Goal: Information Seeking & Learning: Find specific fact

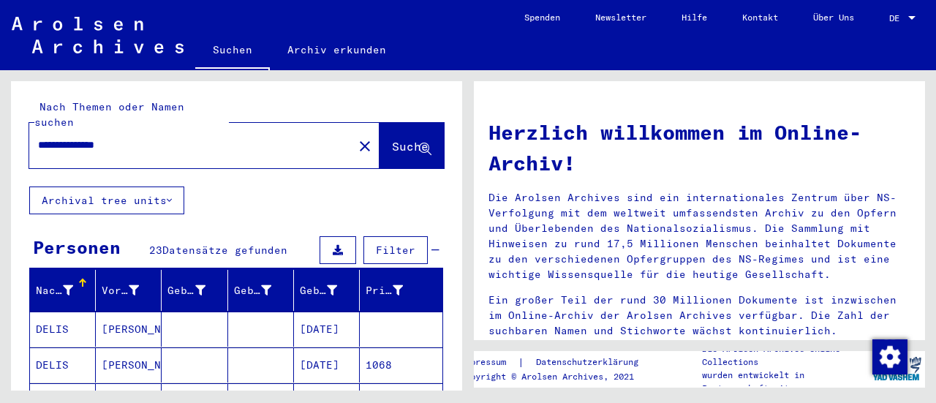
click at [912, 18] on div at bounding box center [911, 18] width 7 height 4
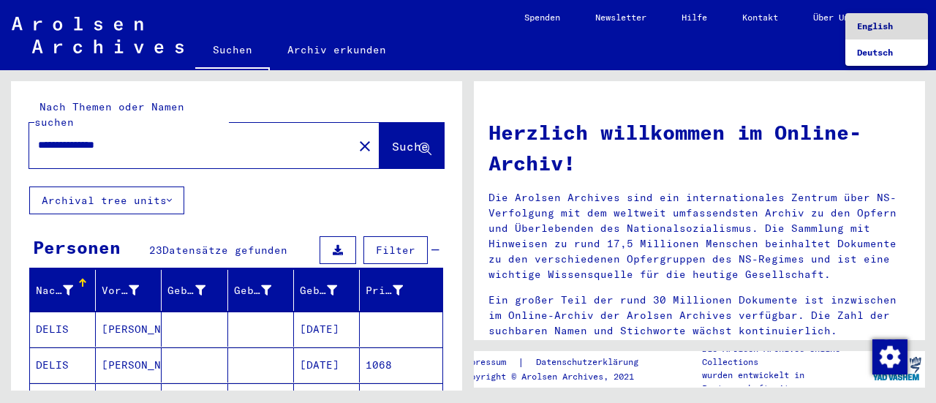
click at [875, 29] on span "English" at bounding box center [875, 25] width 36 height 11
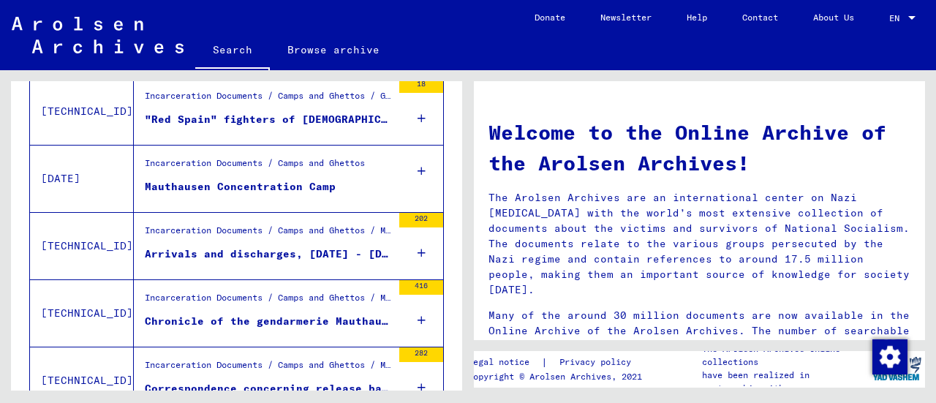
scroll to position [613, 0]
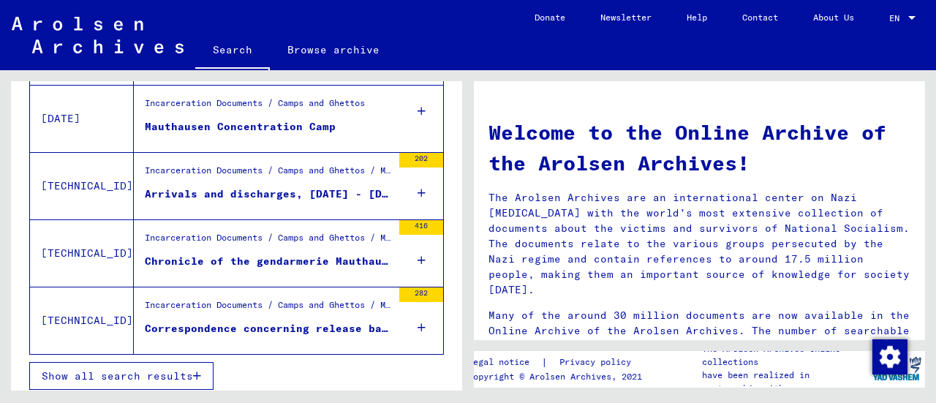
click at [97, 369] on span "Show all search results" at bounding box center [117, 375] width 151 height 13
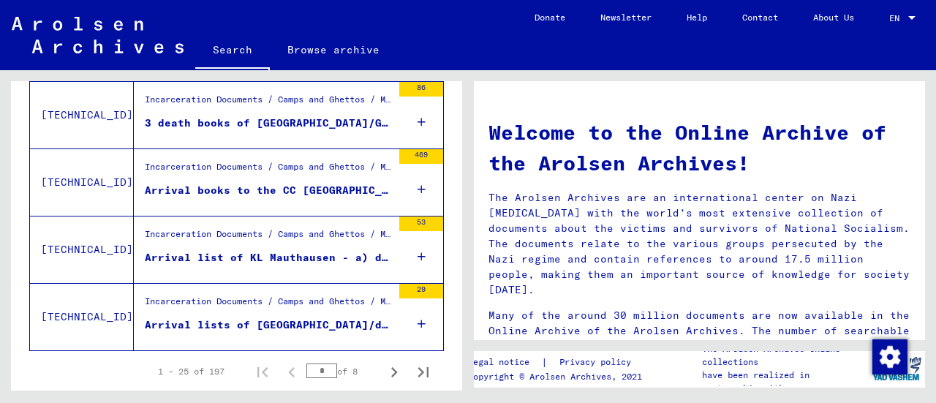
scroll to position [1733, 0]
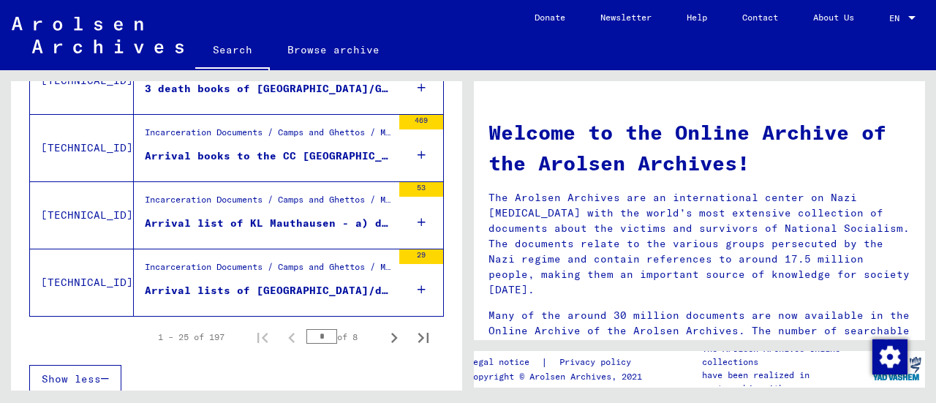
click at [384, 329] on icon "Next page" at bounding box center [394, 338] width 20 height 20
type input "*"
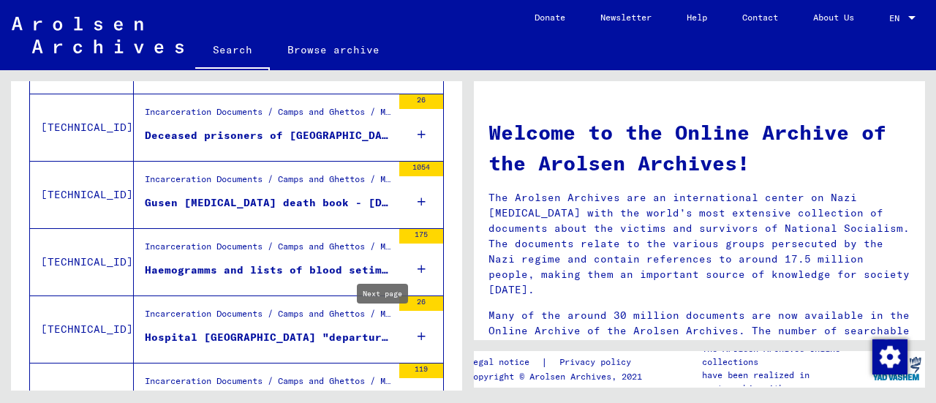
scroll to position [1616, 0]
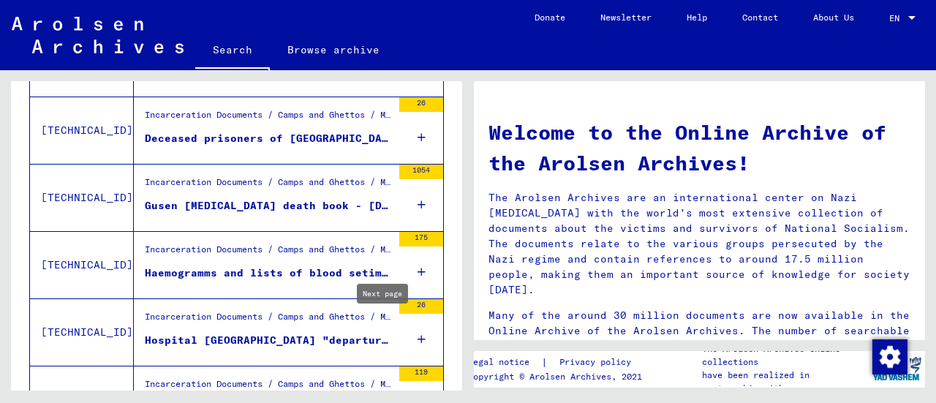
click at [401, 333] on div "26" at bounding box center [421, 332] width 44 height 66
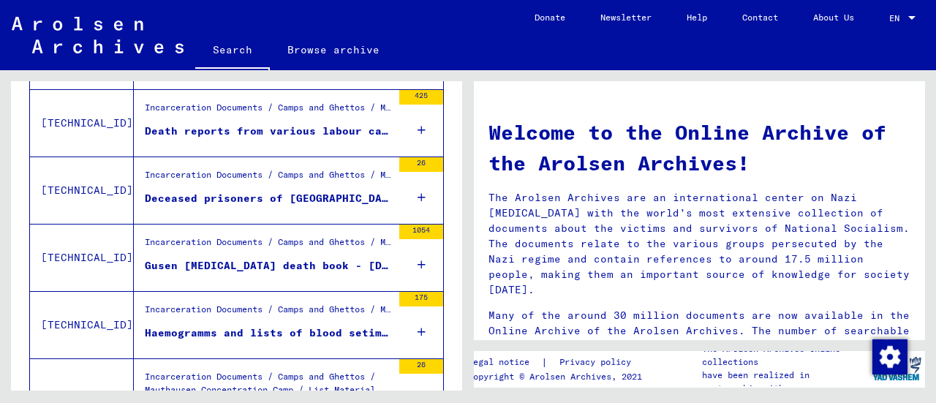
scroll to position [1553, 0]
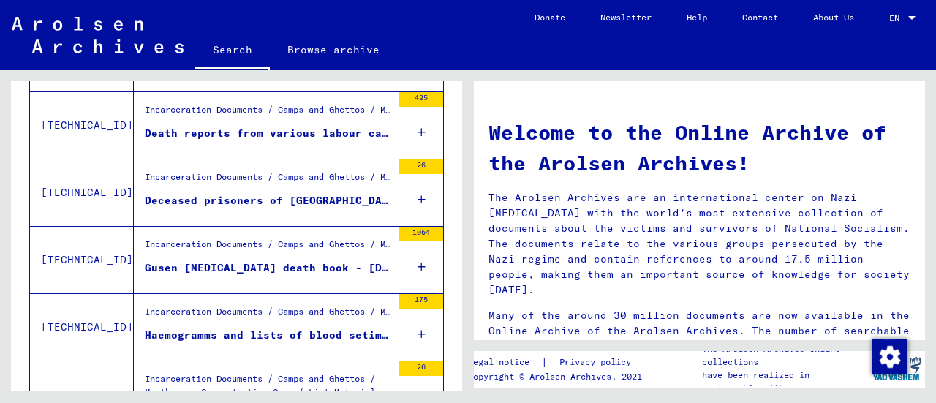
click at [405, 256] on div "1054" at bounding box center [421, 260] width 44 height 66
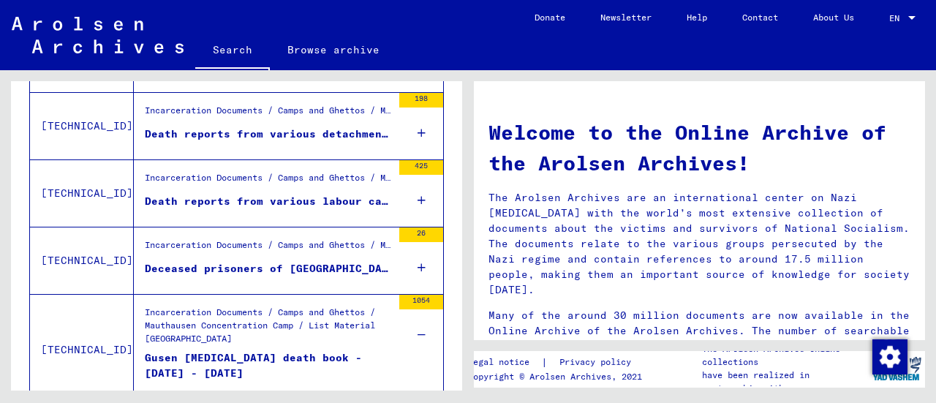
scroll to position [1477, 0]
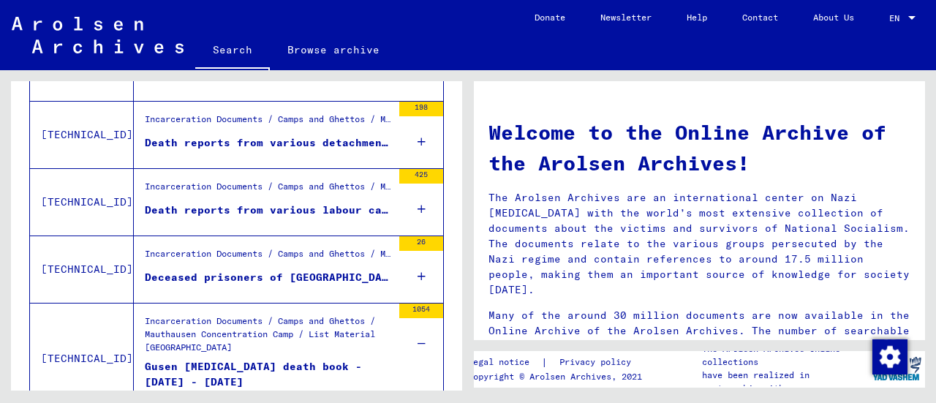
click at [401, 270] on div "26" at bounding box center [421, 269] width 44 height 66
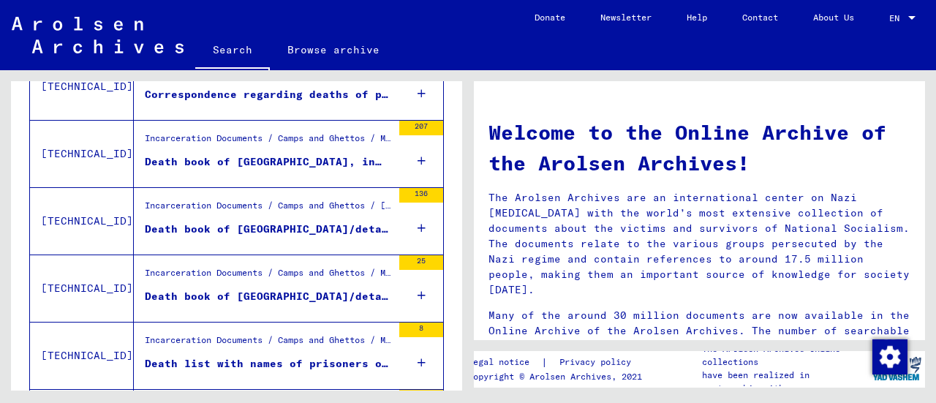
scroll to position [847, 0]
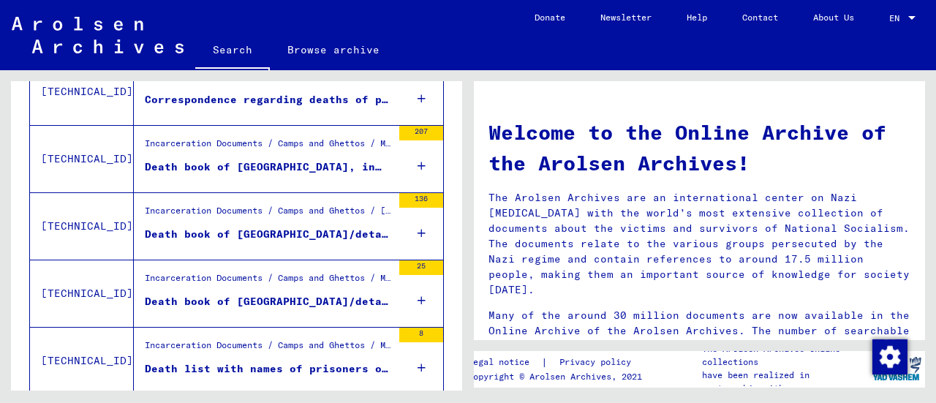
click at [402, 228] on div "136" at bounding box center [421, 226] width 44 height 66
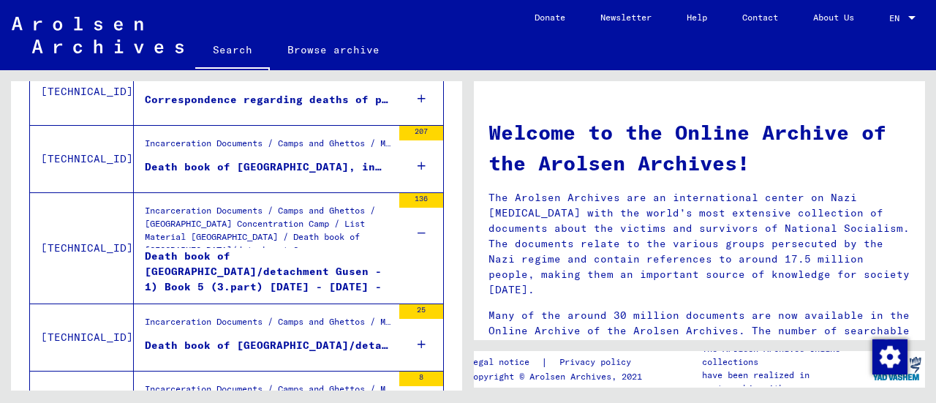
click at [197, 262] on div "Death book of [GEOGRAPHIC_DATA]/detachment Gusen - 1) Book 5 (3.part) [DATE] - …" at bounding box center [268, 271] width 247 height 44
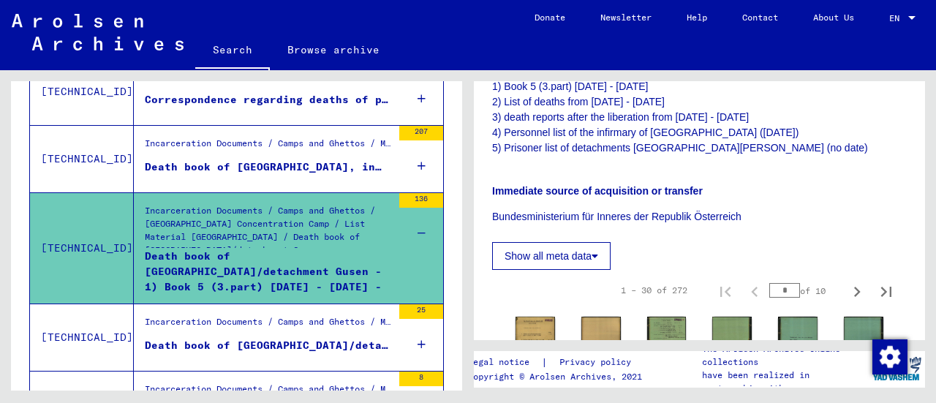
scroll to position [382, 0]
click at [876, 282] on icon "Last page" at bounding box center [886, 292] width 20 height 20
type input "**"
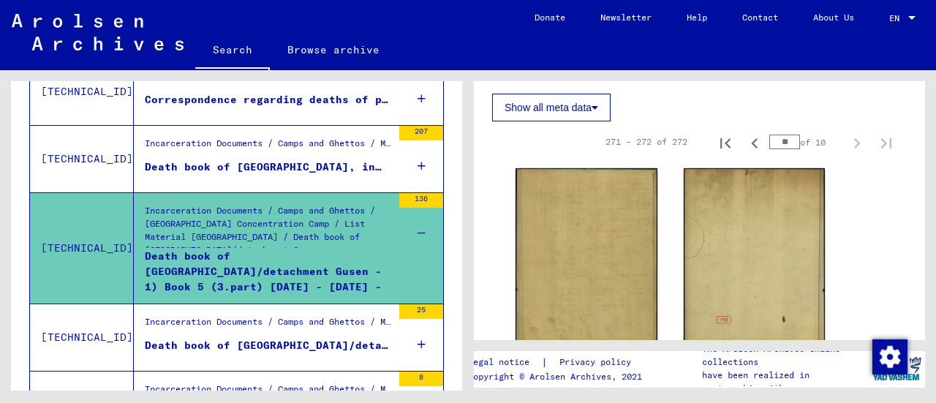
scroll to position [532, 0]
click at [745, 132] on icon "Previous page" at bounding box center [755, 142] width 20 height 20
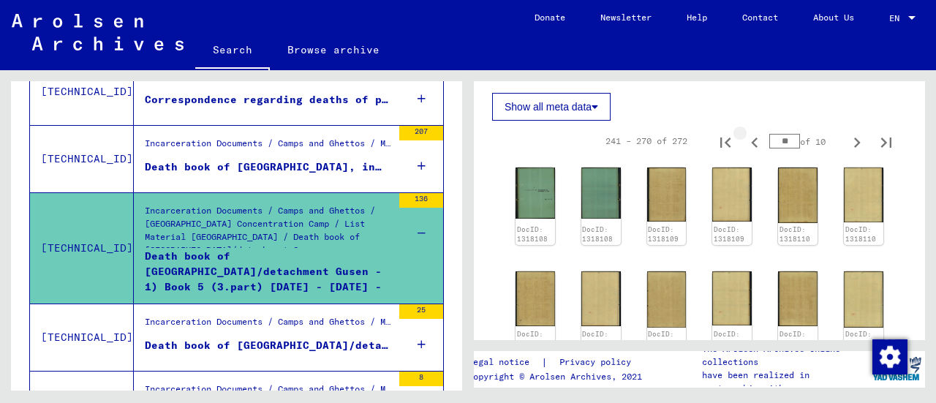
type input "*"
click at [661, 274] on img at bounding box center [667, 299] width 42 height 59
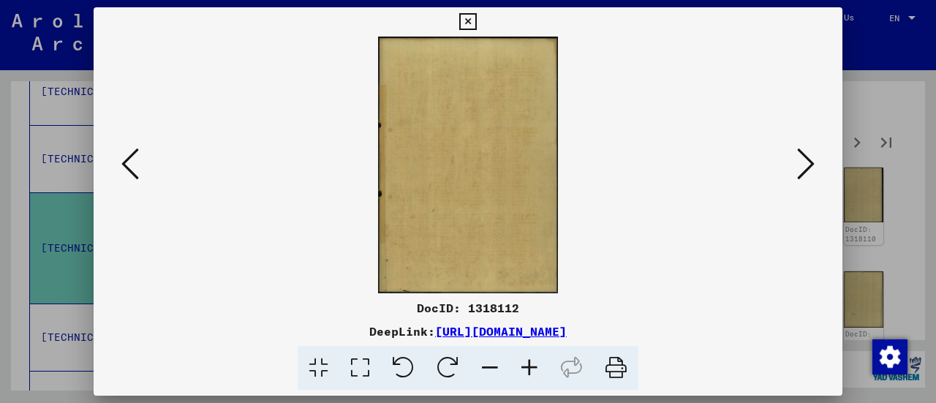
click at [799, 166] on icon at bounding box center [806, 163] width 18 height 35
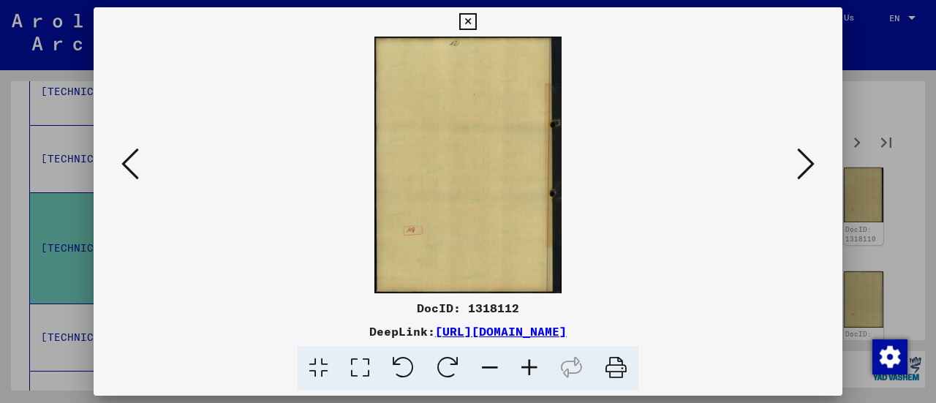
click at [803, 161] on icon at bounding box center [806, 163] width 18 height 35
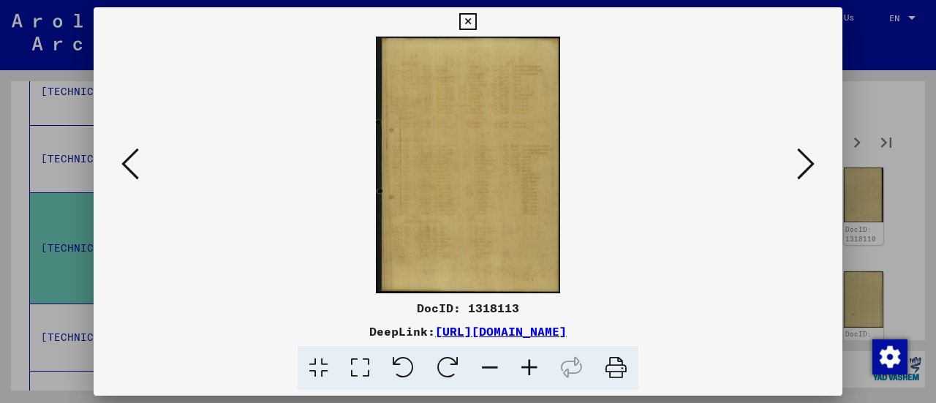
click at [809, 165] on icon at bounding box center [806, 163] width 18 height 35
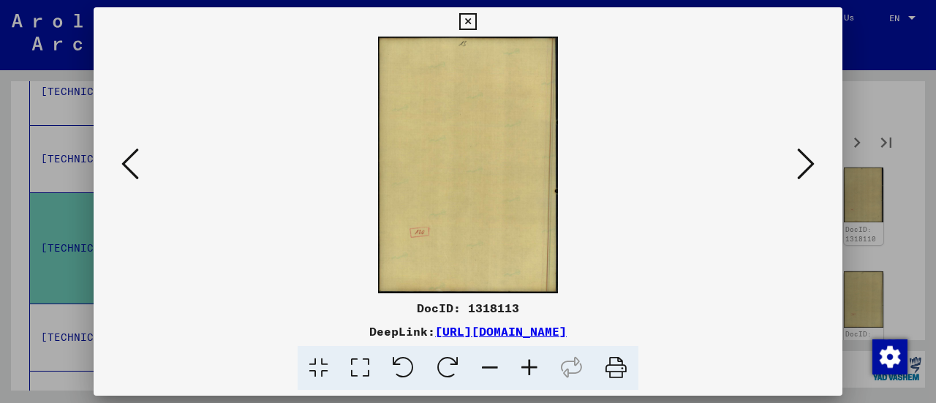
click at [812, 162] on icon at bounding box center [806, 163] width 18 height 35
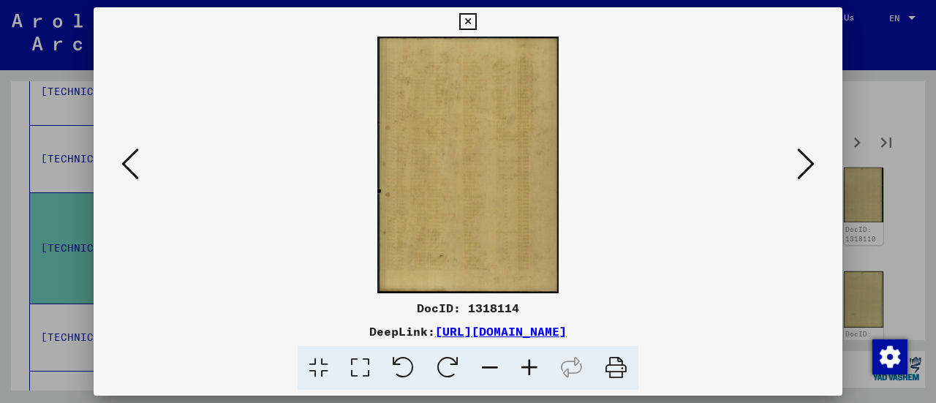
click at [812, 159] on icon at bounding box center [806, 163] width 18 height 35
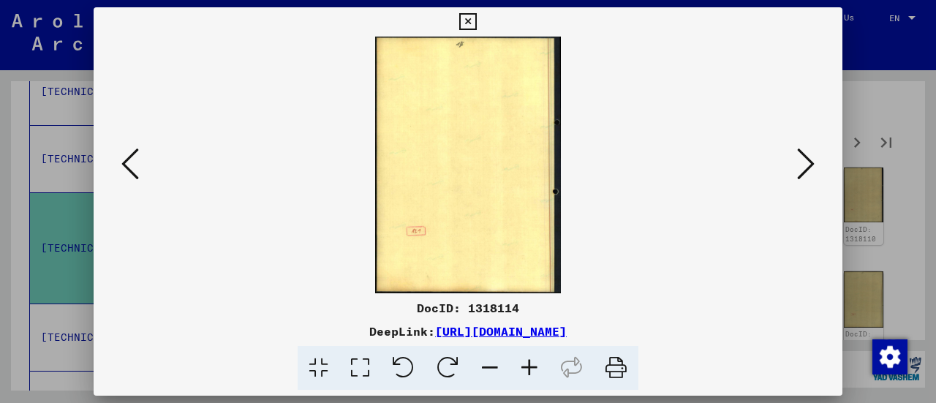
click at [810, 162] on icon at bounding box center [806, 163] width 18 height 35
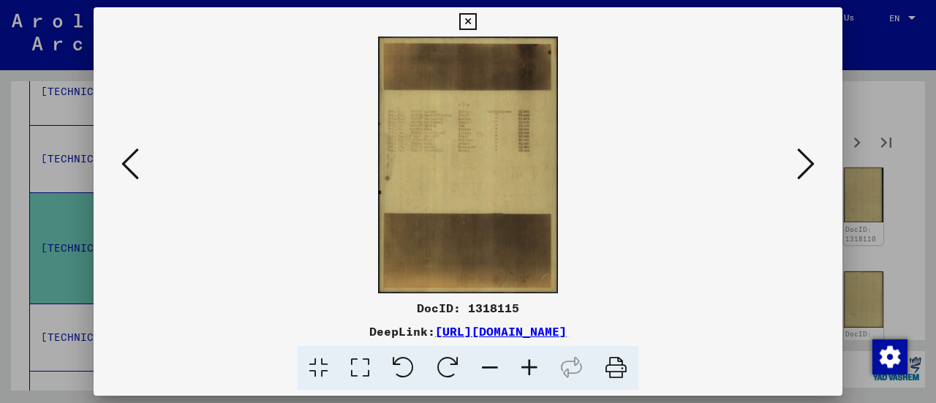
click at [808, 162] on icon at bounding box center [806, 163] width 18 height 35
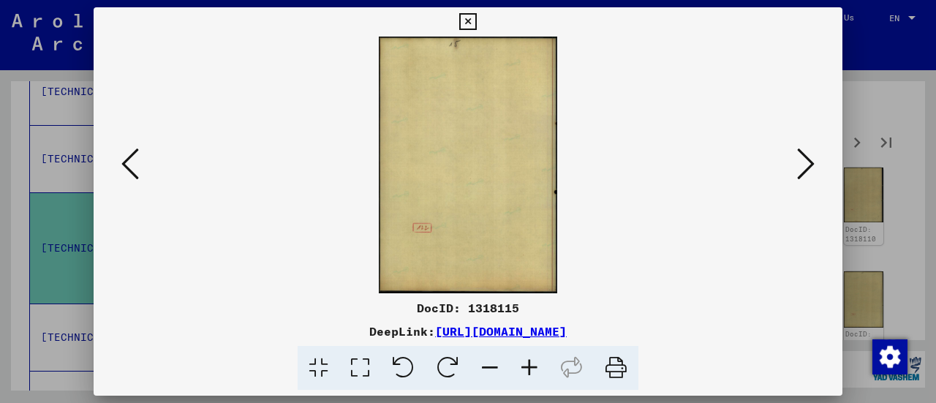
click at [806, 165] on icon at bounding box center [806, 163] width 18 height 35
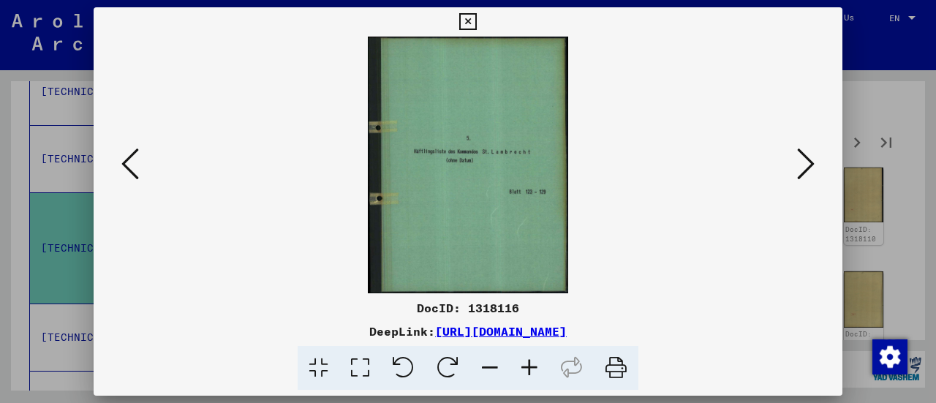
click at [807, 165] on icon at bounding box center [806, 163] width 18 height 35
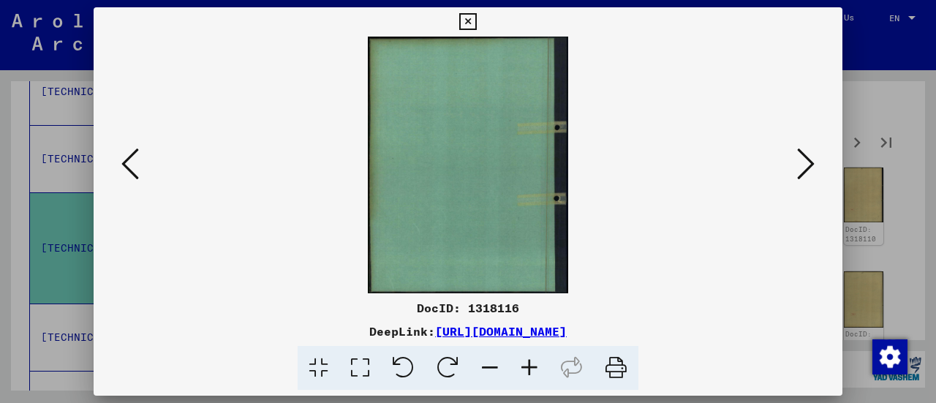
click at [807, 167] on icon at bounding box center [806, 163] width 18 height 35
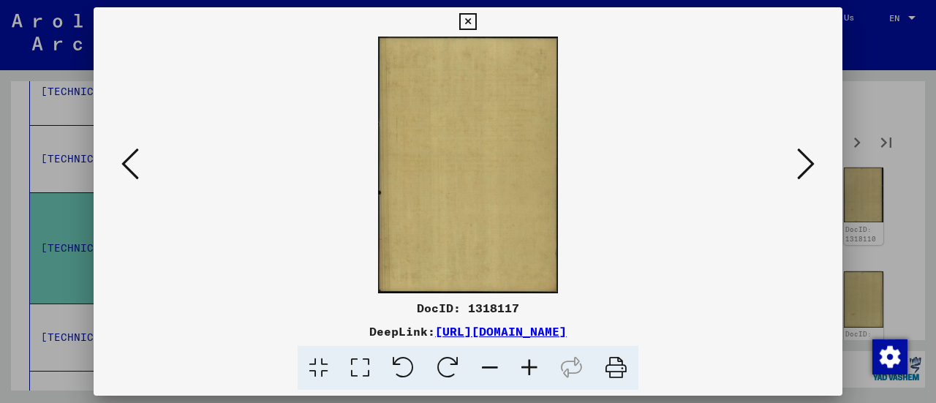
click at [807, 166] on icon at bounding box center [806, 163] width 18 height 35
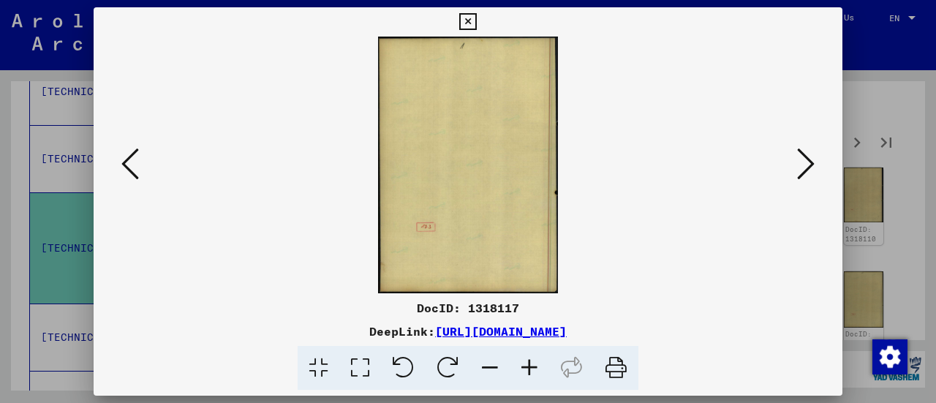
click at [467, 17] on icon at bounding box center [467, 22] width 17 height 18
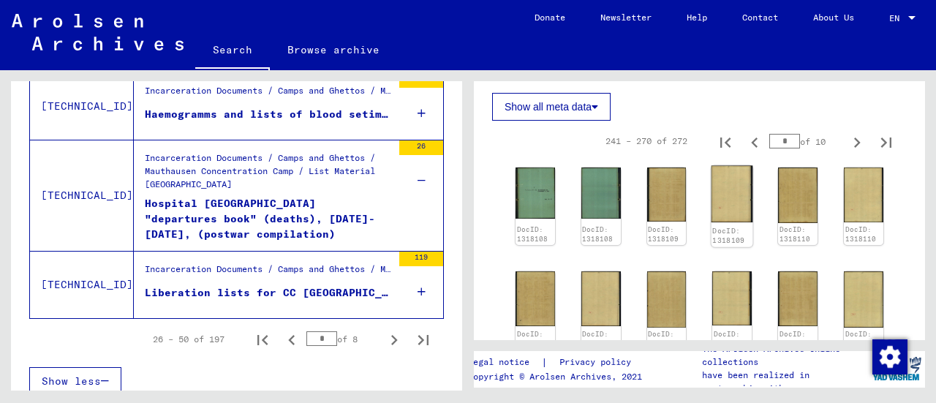
scroll to position [1907, 0]
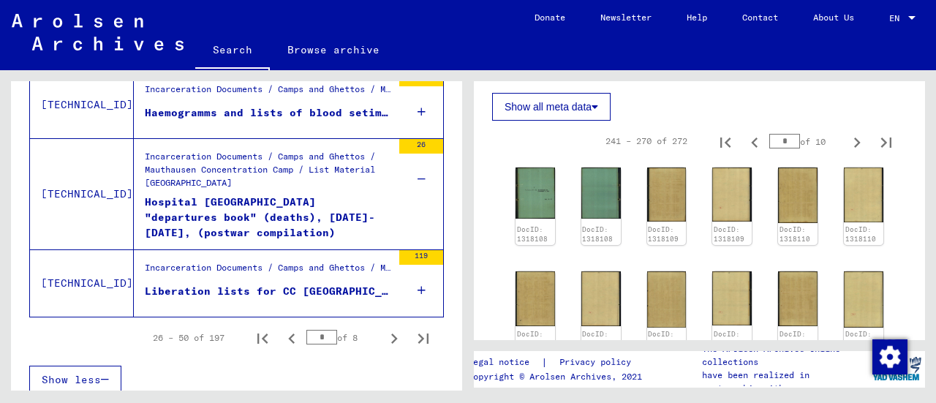
click at [384, 329] on icon "Next page" at bounding box center [394, 338] width 20 height 20
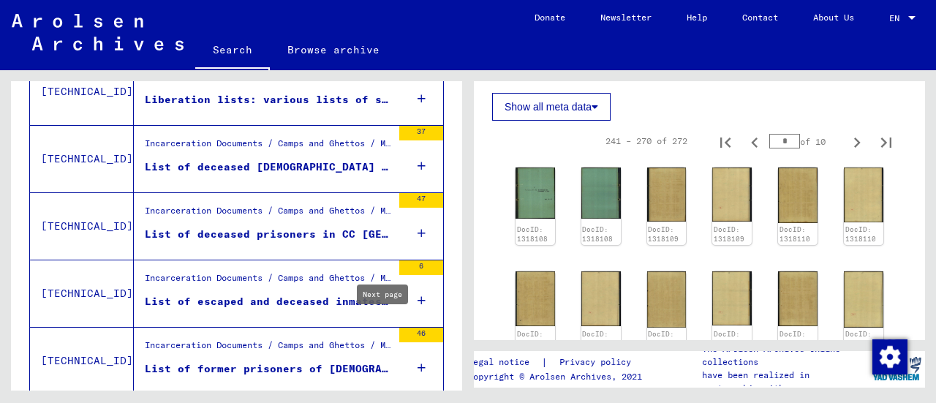
scroll to position [374, 0]
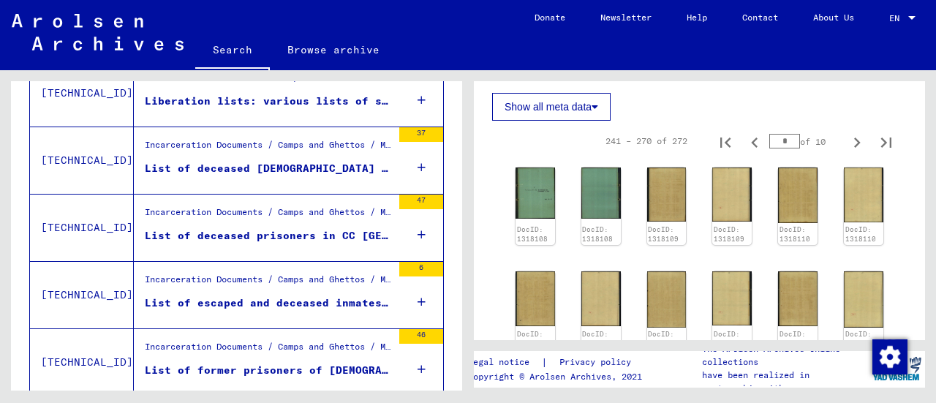
click at [399, 228] on div "47" at bounding box center [421, 228] width 44 height 66
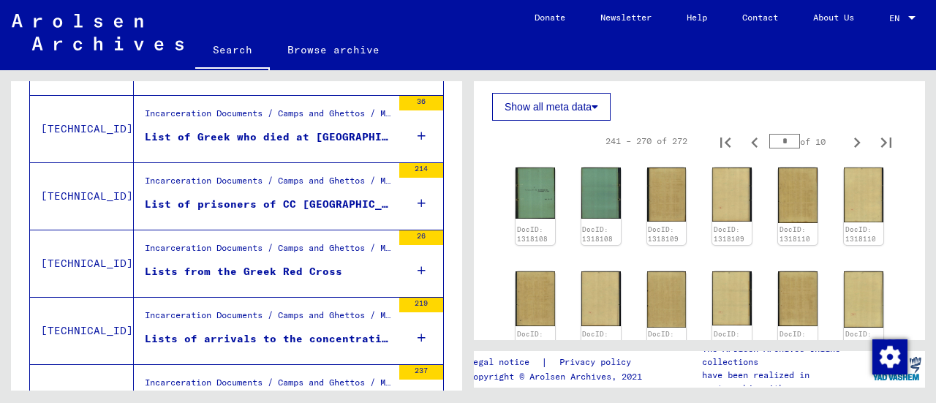
scroll to position [731, 0]
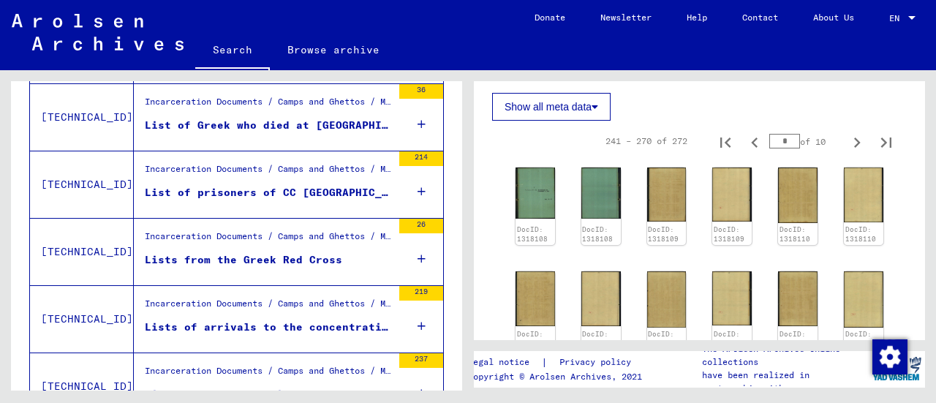
click at [203, 84] on div "Incarceration Documents / Camps and Ghettos / Mauthausen Concentration Camp / L…" at bounding box center [263, 117] width 258 height 67
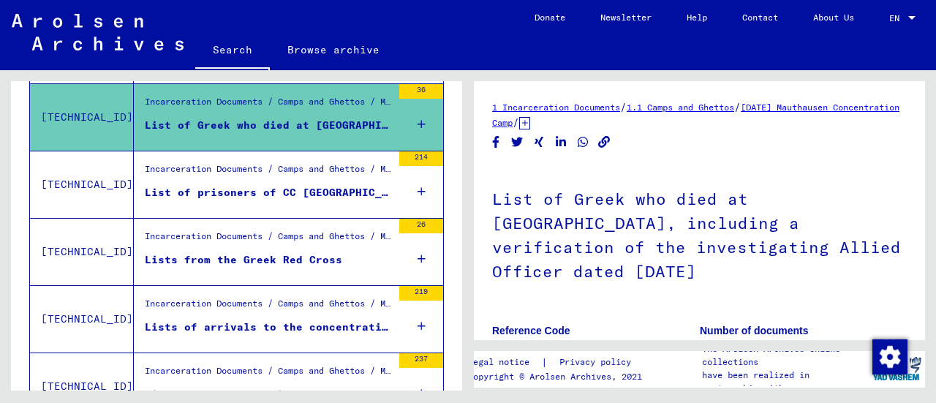
click at [418, 186] on icon at bounding box center [422, 191] width 8 height 51
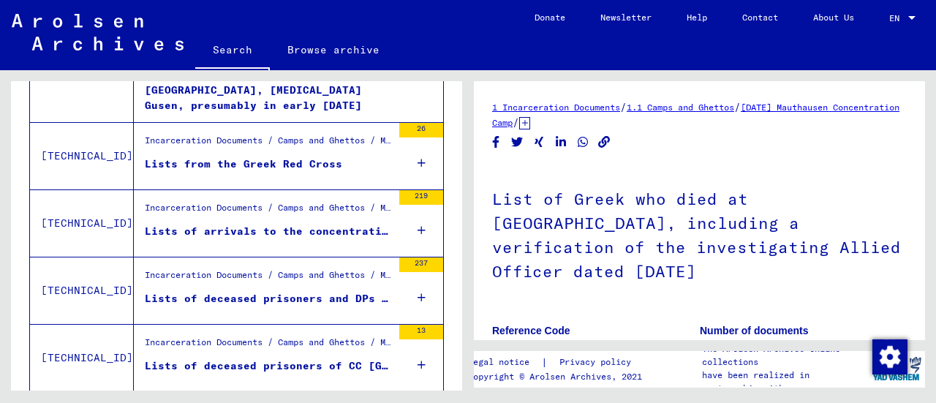
scroll to position [873, 0]
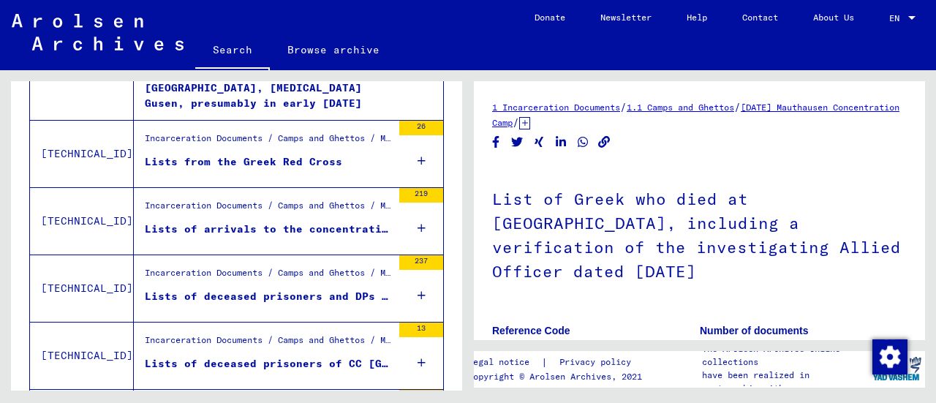
click at [415, 228] on div "219" at bounding box center [421, 221] width 44 height 66
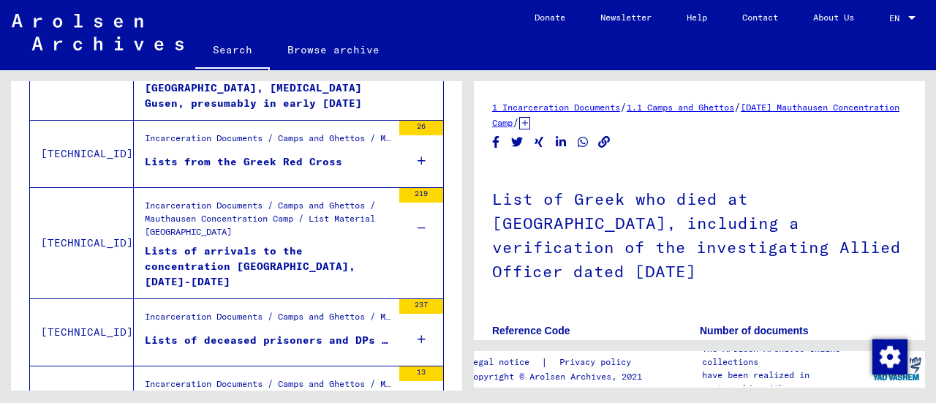
click at [208, 257] on div "Lists of arrivals to the concentration [GEOGRAPHIC_DATA], [DATE]-[DATE]" at bounding box center [268, 266] width 247 height 44
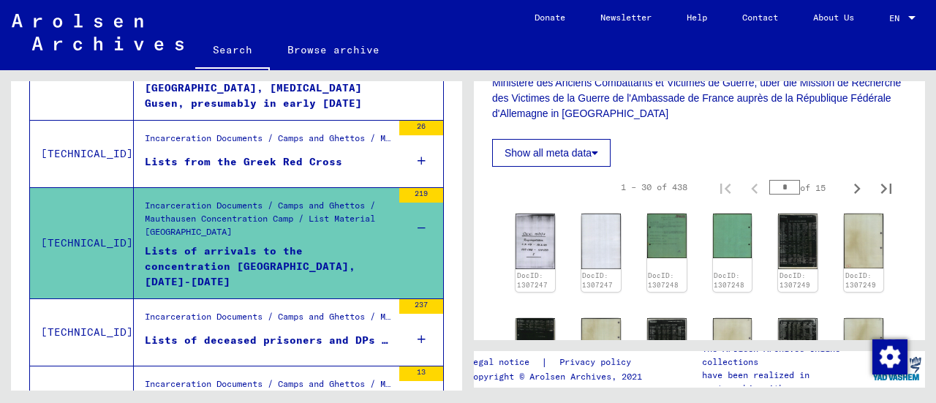
scroll to position [412, 0]
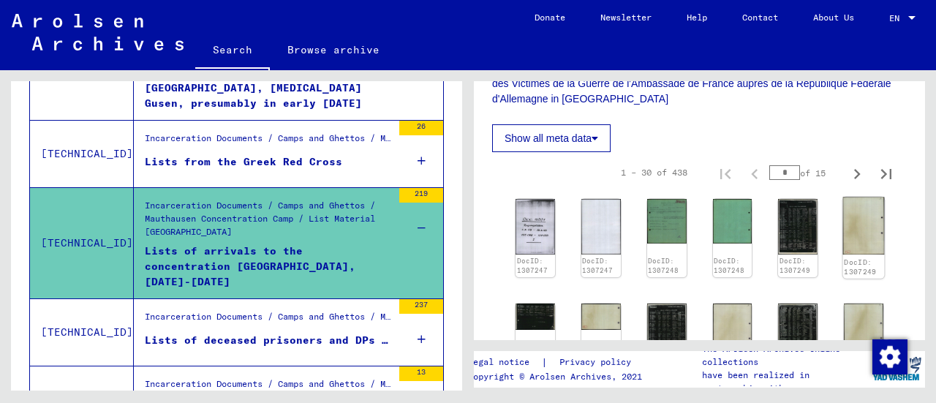
click at [844, 227] on img at bounding box center [864, 226] width 42 height 58
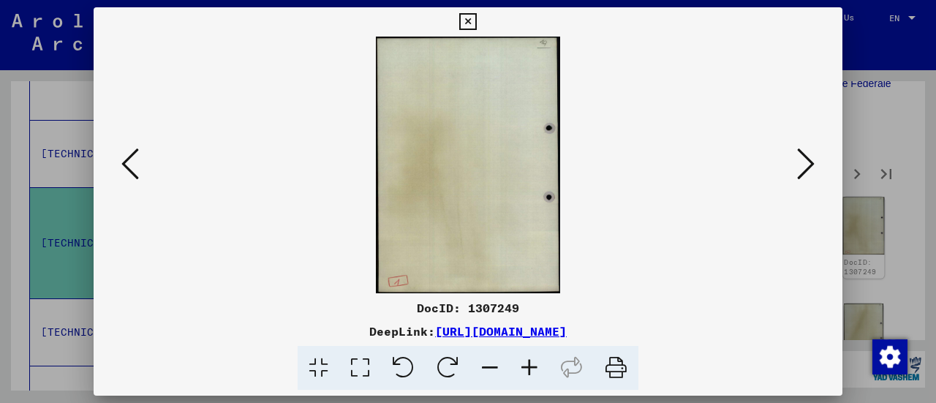
click at [809, 159] on icon at bounding box center [806, 163] width 18 height 35
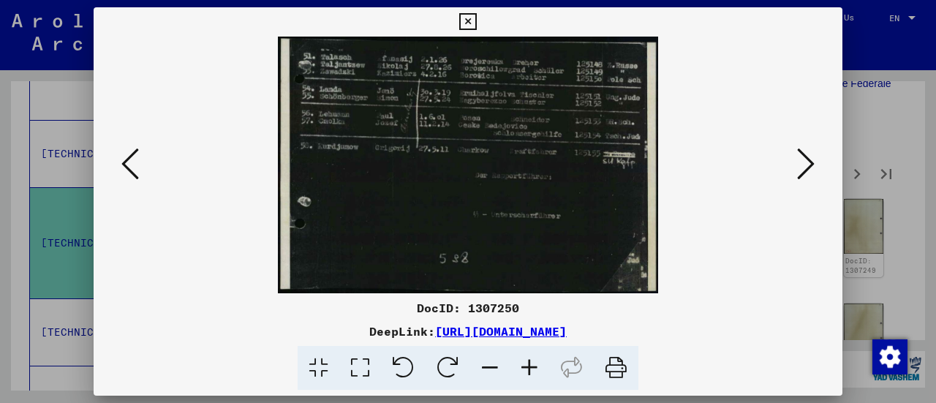
click at [814, 162] on icon at bounding box center [806, 163] width 18 height 35
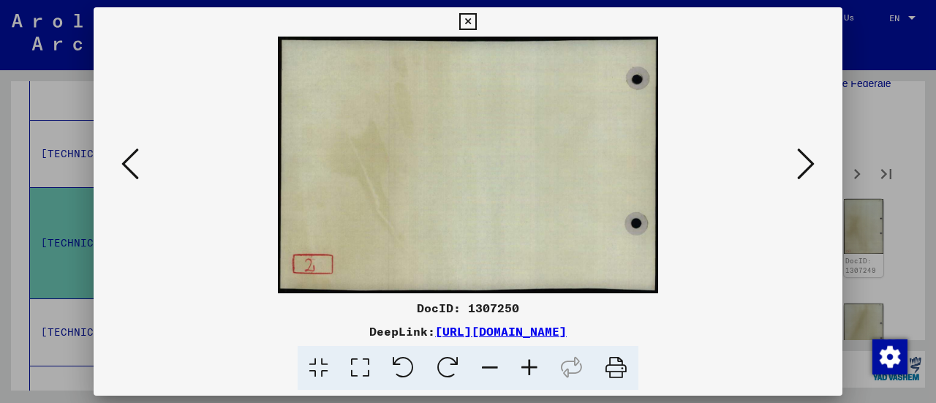
click at [807, 164] on icon at bounding box center [806, 163] width 18 height 35
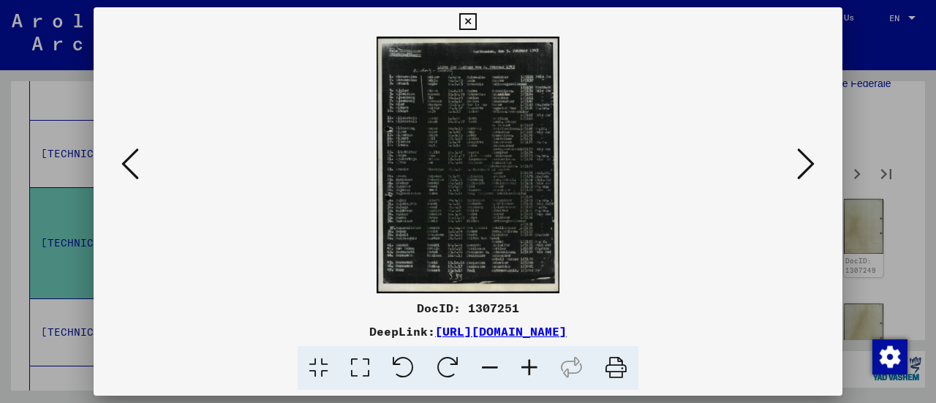
click at [354, 376] on icon at bounding box center [360, 368] width 42 height 45
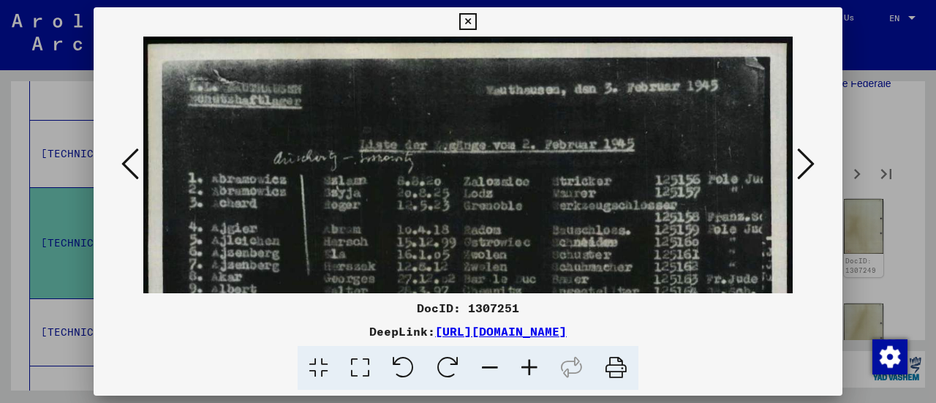
click at [138, 168] on icon at bounding box center [130, 163] width 18 height 35
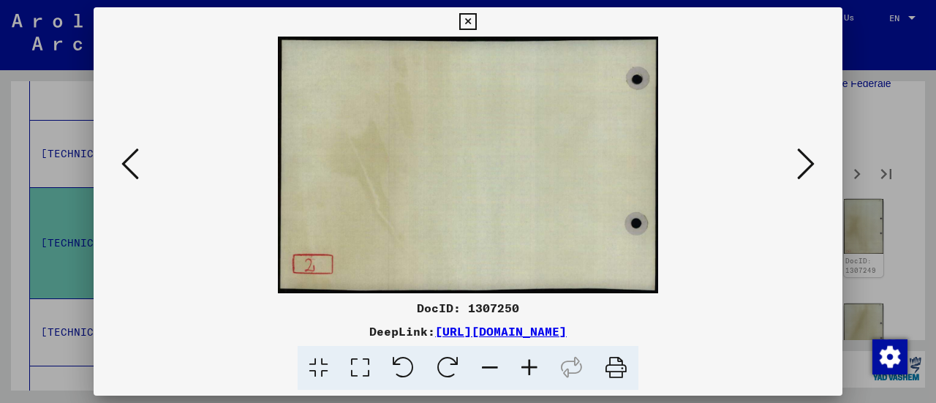
click at [137, 168] on icon at bounding box center [130, 163] width 18 height 35
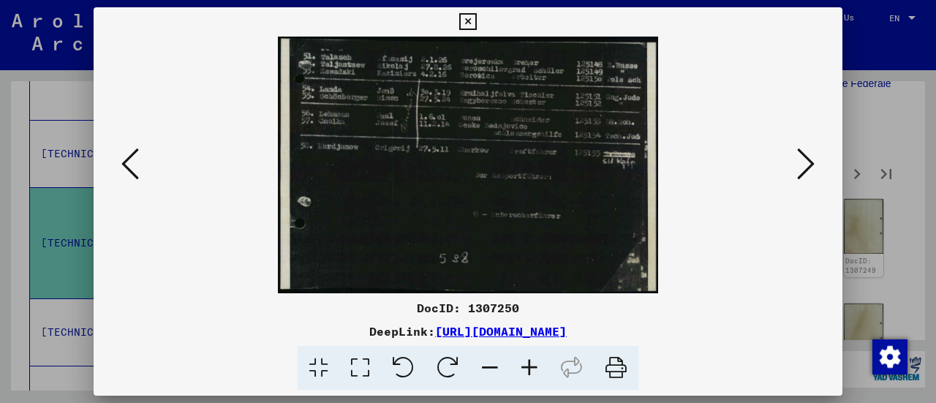
click at [133, 172] on icon at bounding box center [130, 163] width 18 height 35
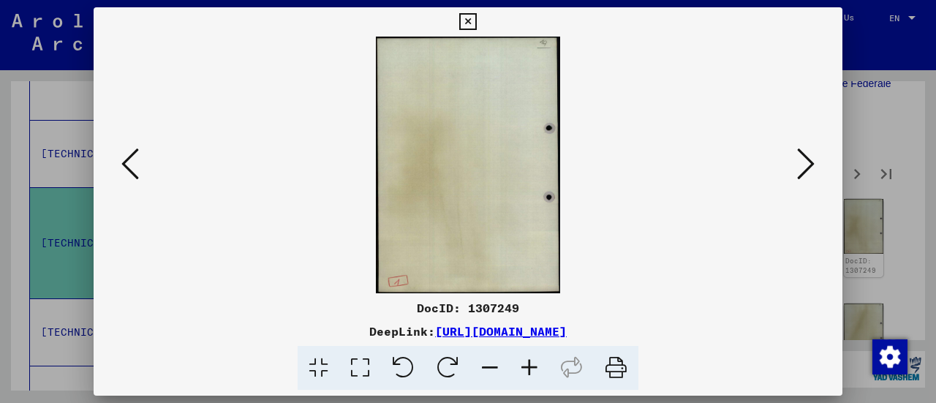
click at [127, 162] on icon at bounding box center [130, 163] width 18 height 35
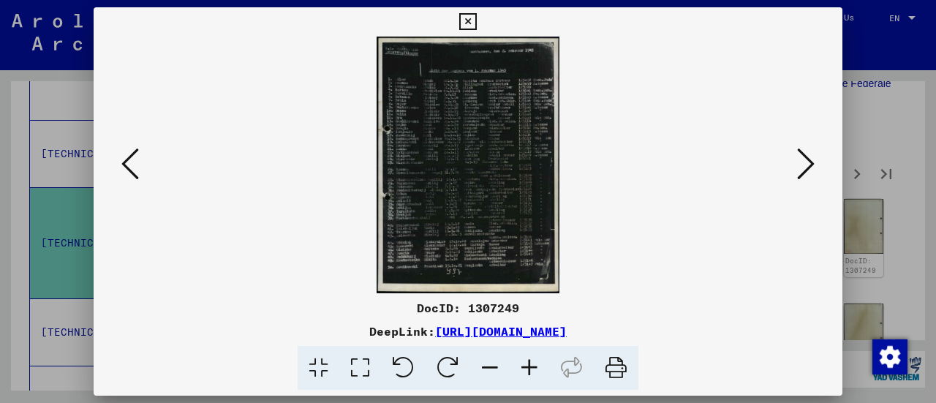
click at [355, 372] on icon at bounding box center [360, 368] width 42 height 45
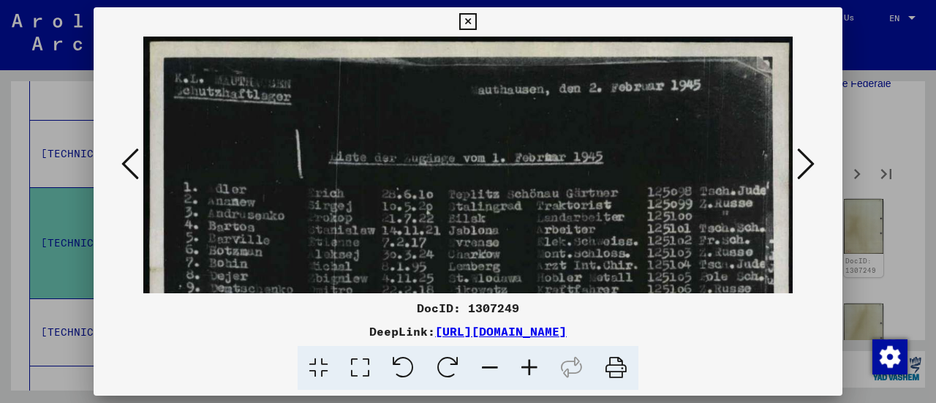
click at [124, 167] on icon at bounding box center [130, 163] width 18 height 35
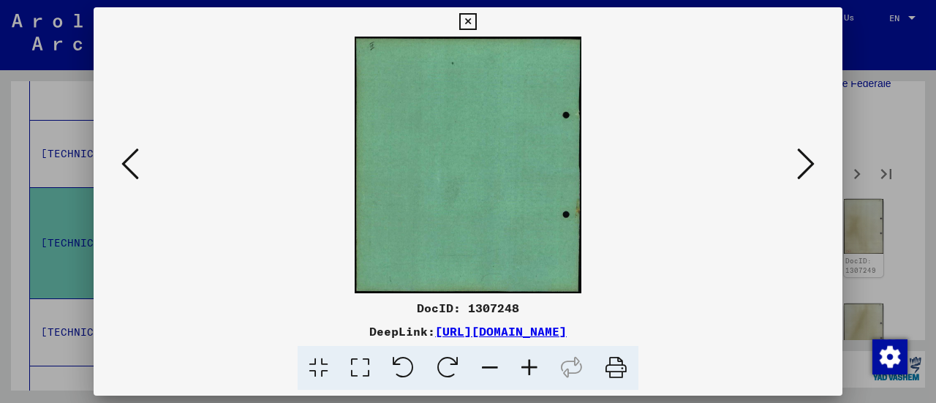
click at [137, 168] on icon at bounding box center [130, 163] width 18 height 35
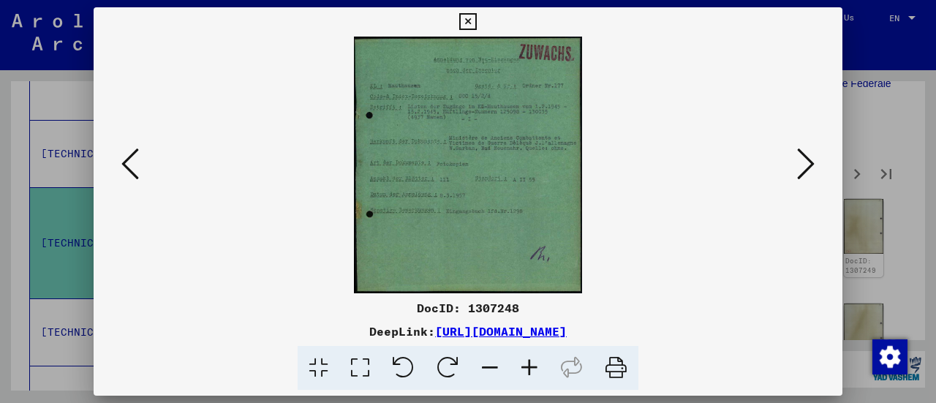
click at [133, 170] on icon at bounding box center [130, 163] width 18 height 35
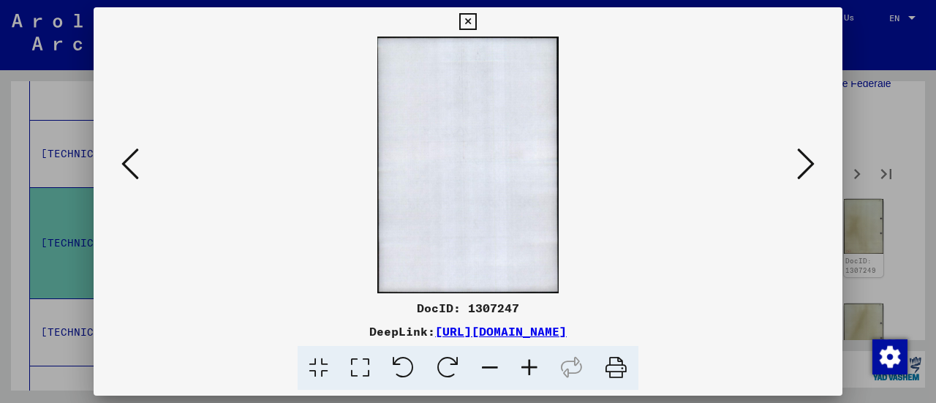
click at [135, 171] on icon at bounding box center [130, 163] width 18 height 35
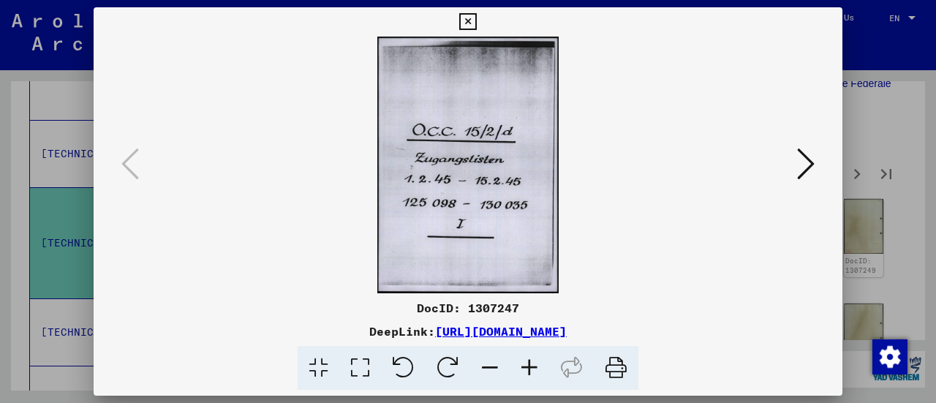
click at [469, 33] on button at bounding box center [468, 21] width 26 height 29
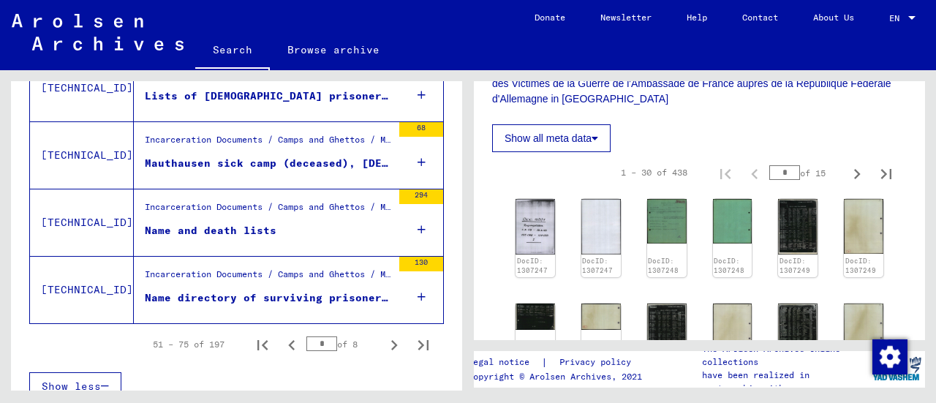
scroll to position [1860, 0]
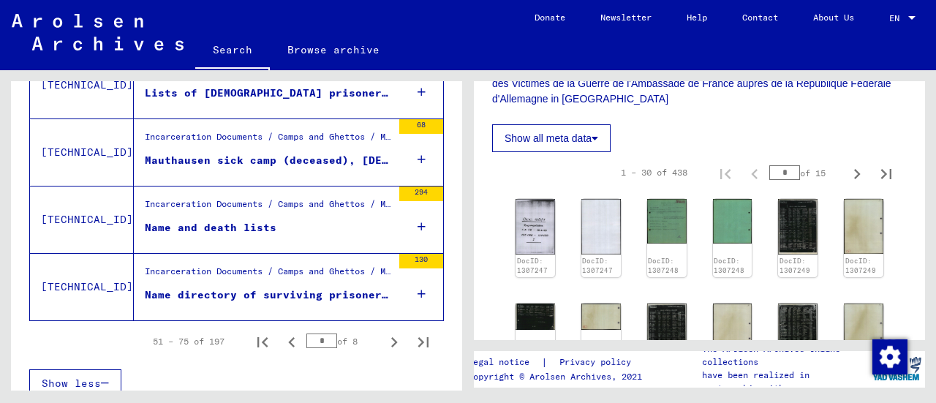
click at [384, 332] on icon "Next page" at bounding box center [394, 342] width 20 height 20
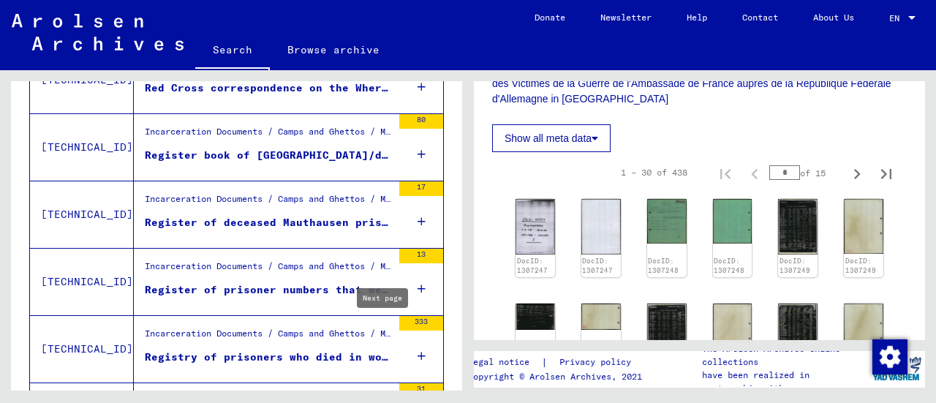
scroll to position [1050, 0]
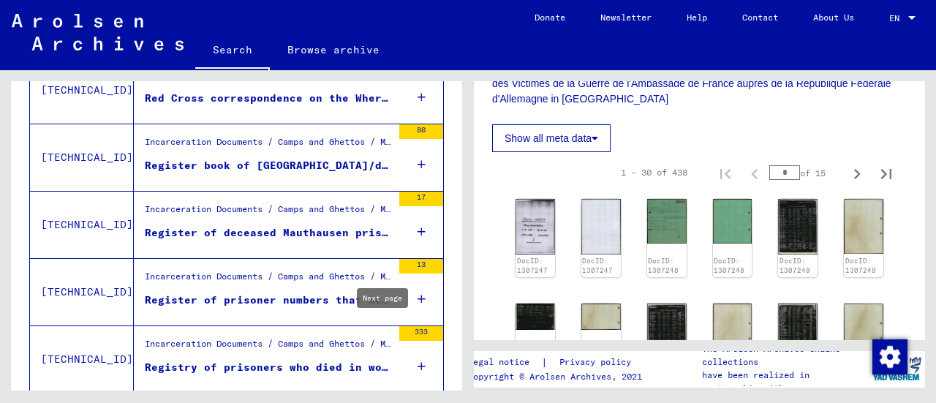
click at [418, 165] on icon at bounding box center [422, 164] width 8 height 51
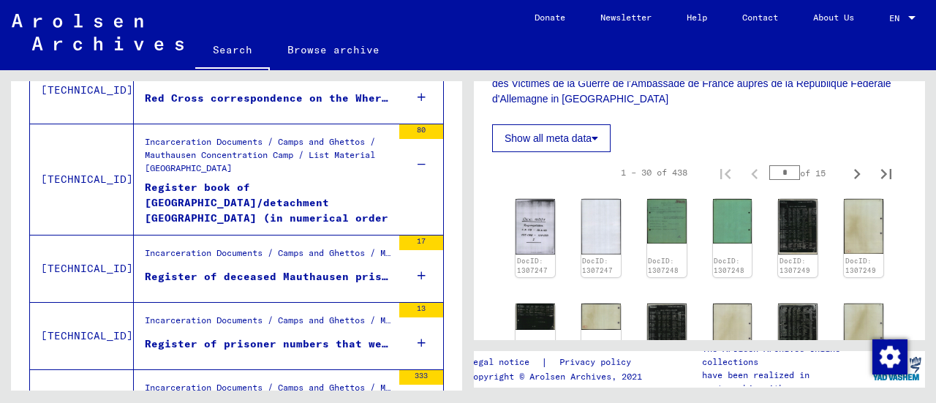
click at [403, 263] on div "17" at bounding box center [421, 268] width 44 height 66
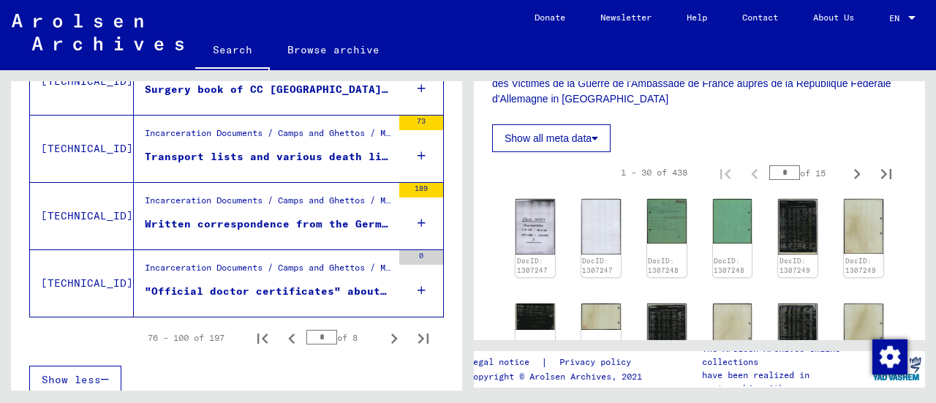
scroll to position [1820, 0]
click at [384, 329] on icon "Next page" at bounding box center [394, 338] width 20 height 20
type input "*"
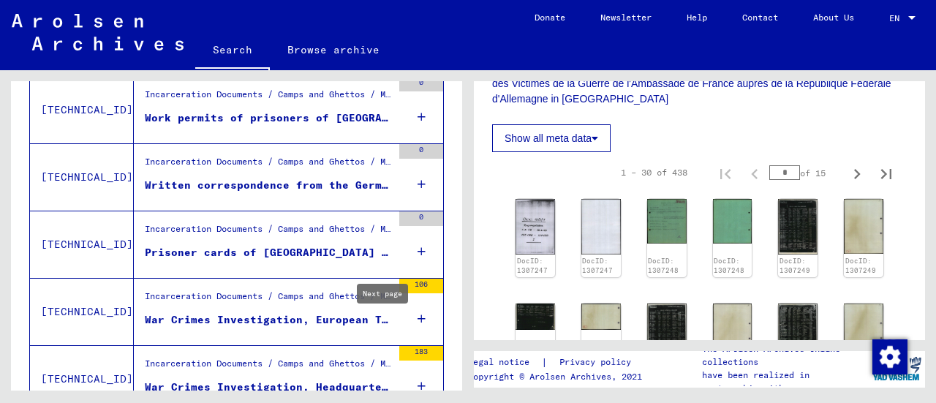
scroll to position [685, 0]
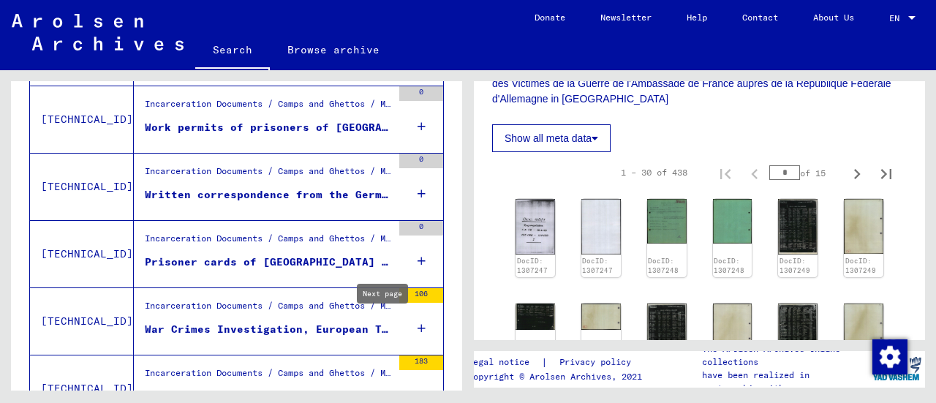
click at [399, 257] on div "0" at bounding box center [421, 254] width 44 height 66
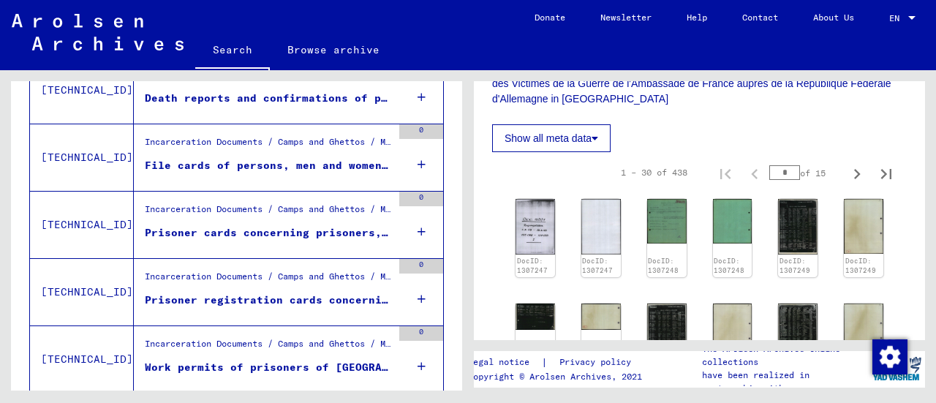
scroll to position [443, 0]
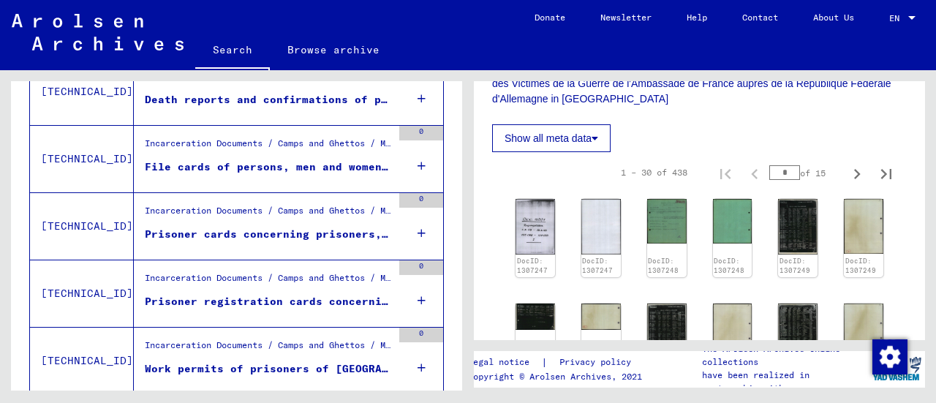
click at [418, 295] on icon at bounding box center [422, 300] width 8 height 51
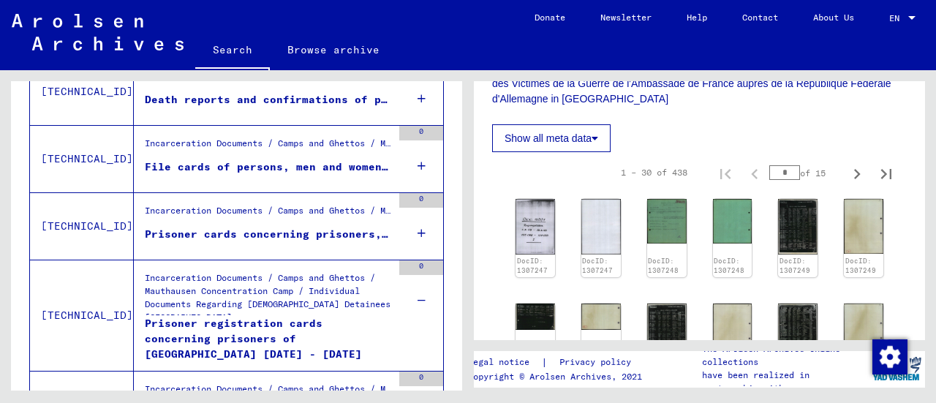
click at [264, 320] on div "Prisoner registration cards concerning prisoners of [GEOGRAPHIC_DATA] [DATE] - …" at bounding box center [268, 338] width 247 height 44
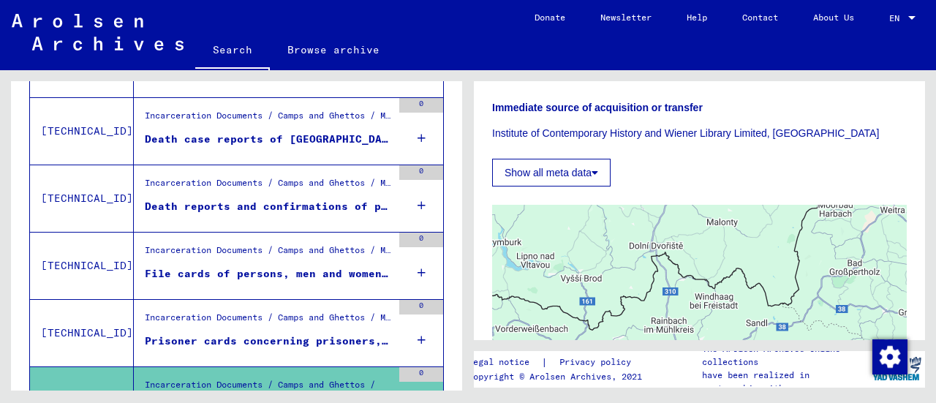
scroll to position [333, 0]
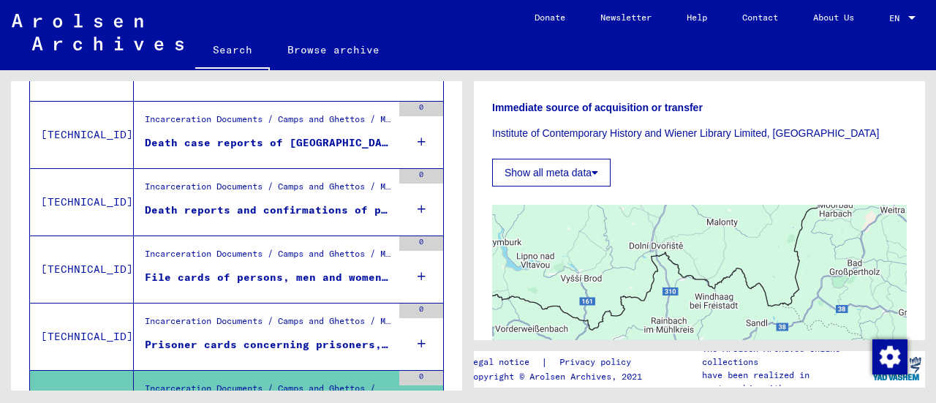
click at [408, 138] on mat-cell at bounding box center [401, 128] width 83 height 36
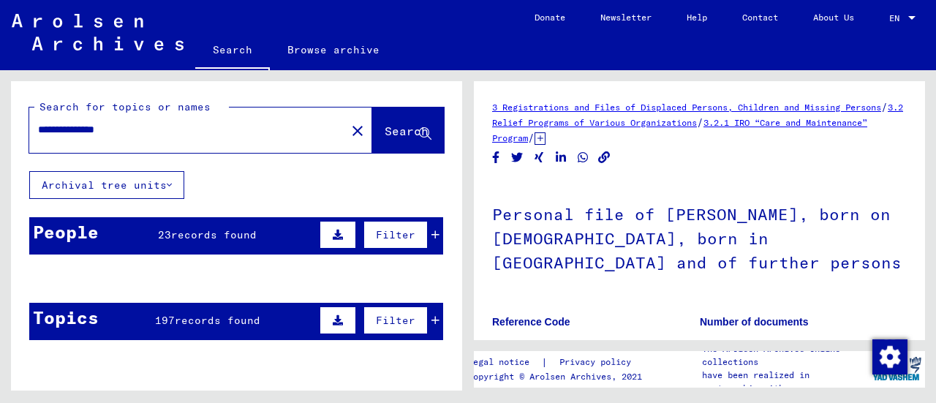
click at [249, 323] on mat-cell at bounding box center [261, 314] width 66 height 36
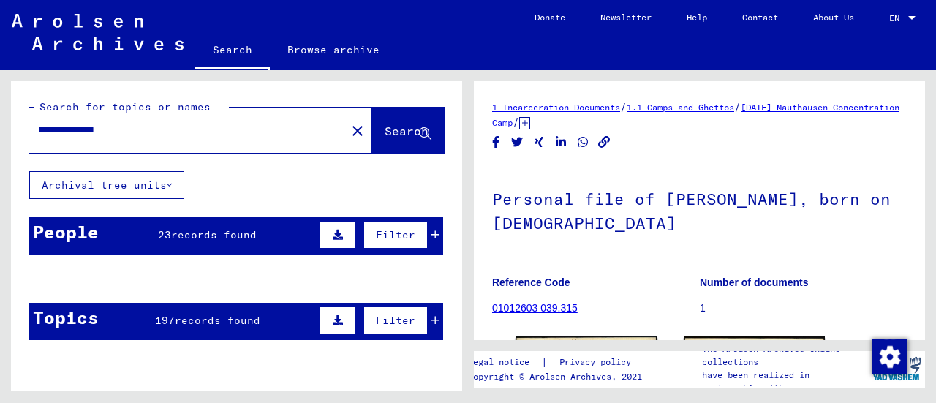
click at [222, 69] on mat-ink-bar at bounding box center [231, 69] width 73 height 1
